Goal: Task Accomplishment & Management: Use online tool/utility

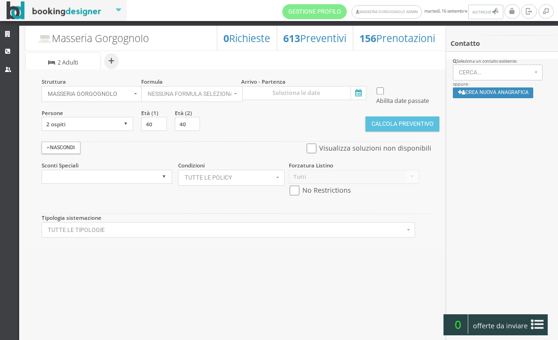
select select
click at [1, 50] on link "CRM" at bounding box center [9, 51] width 19 height 17
select select
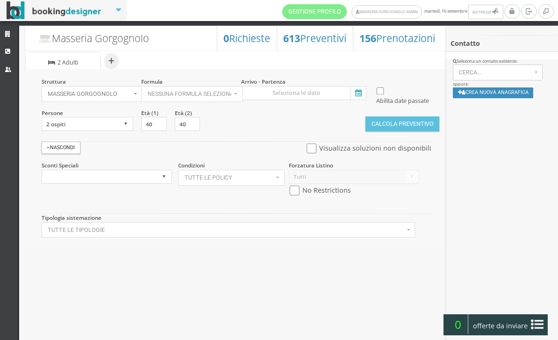
select select
click at [357, 86] on input at bounding box center [303, 93] width 125 height 14
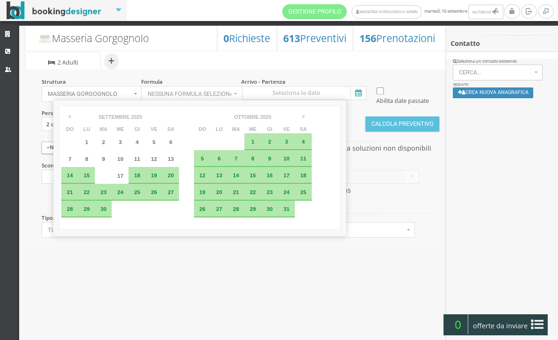
click at [332, 249] on div "Struttura Masseria Gorgognolo × Seleziona Masseria Gorgognolo Masseria Gorgogno…" at bounding box center [236, 159] width 422 height 180
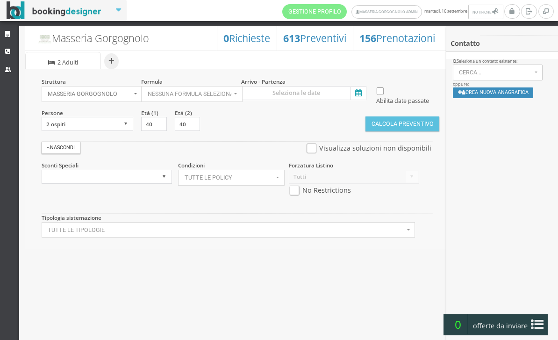
click at [381, 89] on input "checkbox" at bounding box center [380, 90] width 12 height 7
click at [382, 84] on section "Abilita date passate" at bounding box center [406, 92] width 66 height 29
click at [378, 95] on input "checkbox" at bounding box center [380, 90] width 12 height 7
checkbox input "false"
click at [361, 96] on icon at bounding box center [357, 93] width 14 height 13
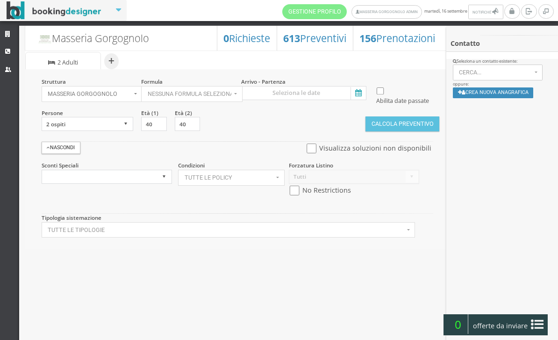
click at [361, 96] on input at bounding box center [303, 93] width 125 height 14
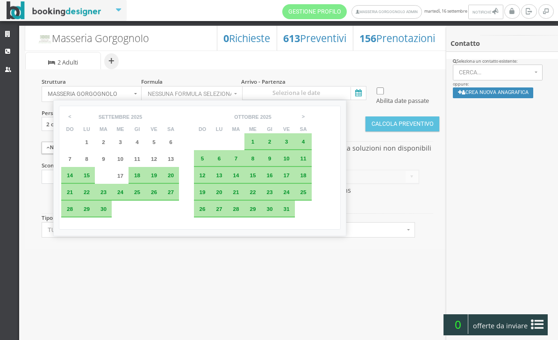
click at [174, 177] on span "20" at bounding box center [171, 175] width 6 height 6
click at [69, 195] on span "21" at bounding box center [70, 192] width 6 height 6
type input "[DATE] - [DATE]"
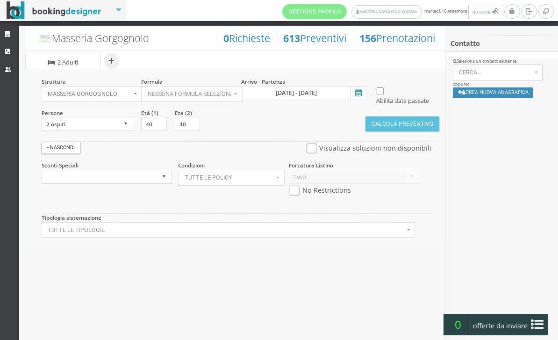
click at [292, 195] on input "checkbox" at bounding box center [295, 190] width 12 height 10
checkbox input "true"
click at [111, 128] on section "Persone 1 ospite 2 ospiti 3 ospiti 4 ospiti 5 ospiti 6 ospiti 7 ospiti 8 ospiti…" at bounding box center [90, 120] width 100 height 22
click at [117, 131] on select "1 ospite 2 ospiti 3 ospiti 4 ospiti 5 ospiti 6 ospiti 7 ospiti 8 ospiti 9 ospit…" at bounding box center [88, 124] width 92 height 14
select select "4"
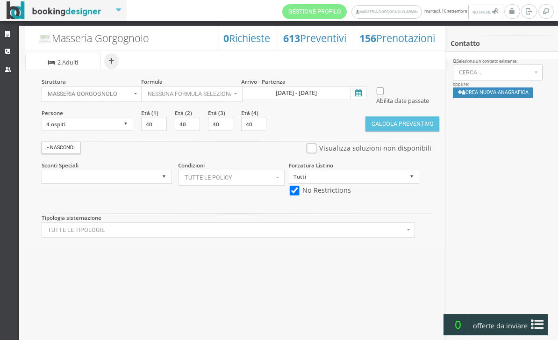
click at [392, 131] on button "Calcola Preventivo" at bounding box center [402, 123] width 74 height 15
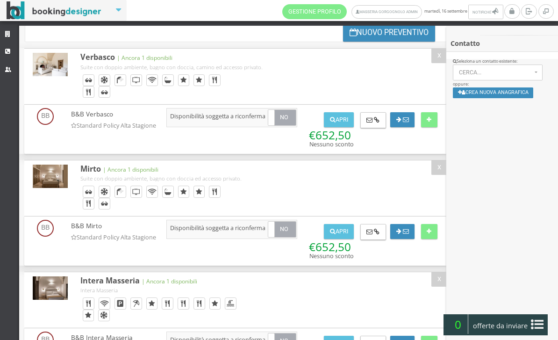
scroll to position [88, 0]
